Goal: Task Accomplishment & Management: Manage account settings

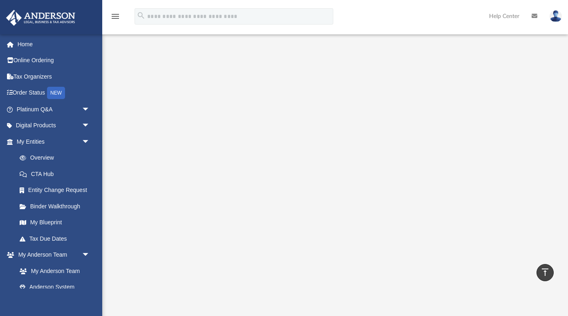
scroll to position [123, 0]
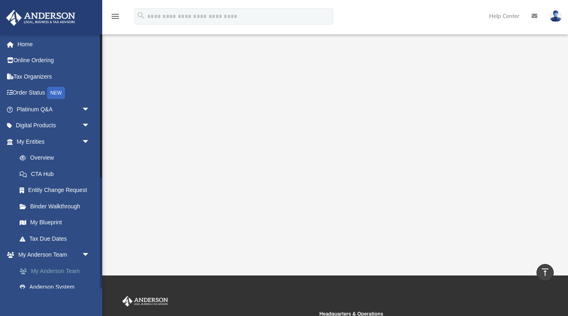
click at [54, 267] on link "My Anderson Team" at bounding box center [56, 270] width 91 height 16
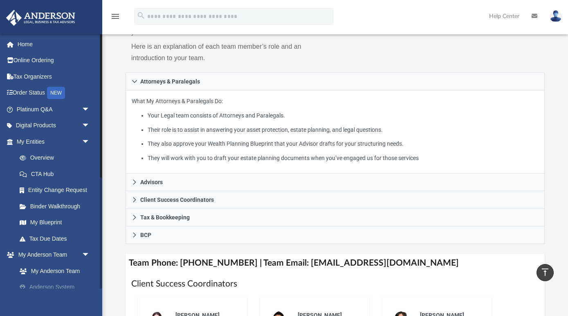
click at [52, 281] on link "Anderson System" at bounding box center [56, 287] width 91 height 16
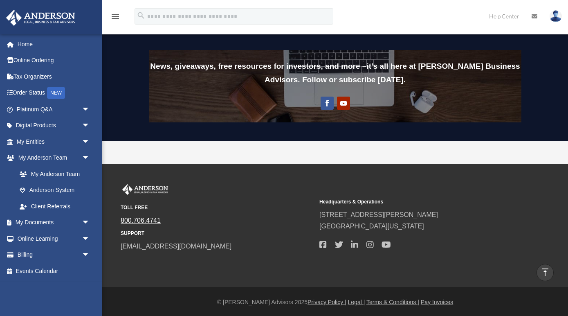
scroll to position [648, 0]
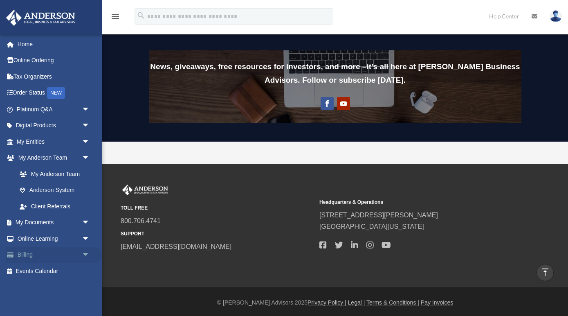
click at [34, 252] on link "Billing arrow_drop_down" at bounding box center [54, 255] width 96 height 16
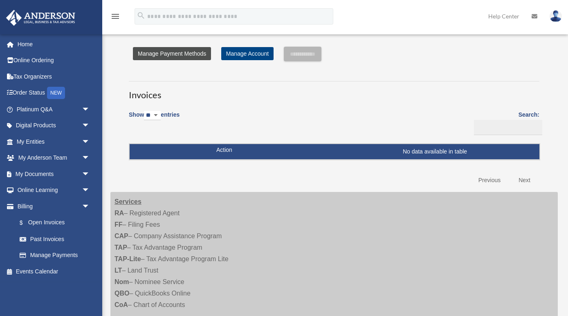
click at [179, 54] on link "Manage Payment Methods" at bounding box center [172, 53] width 78 height 13
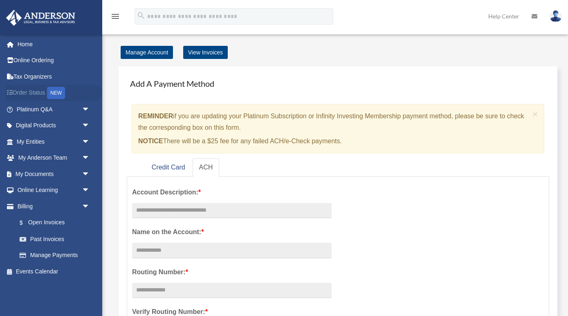
click at [40, 87] on link "Order Status NEW" at bounding box center [54, 93] width 96 height 17
